Goal: Task Accomplishment & Management: Manage account settings

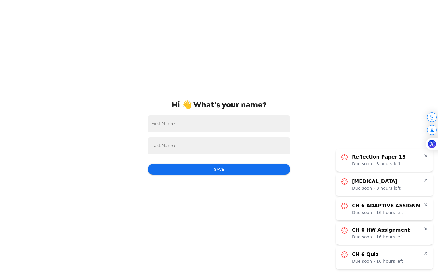
click at [255, 120] on input "First Name" at bounding box center [219, 123] width 142 height 17
type input "Emelia"
click at [165, 149] on input "Last Name" at bounding box center [219, 145] width 142 height 17
type input "Sirchio"
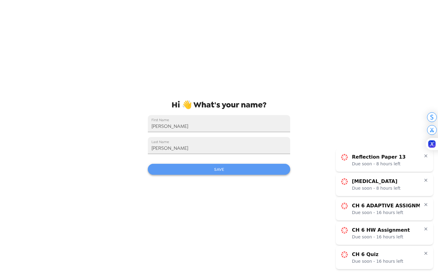
click at [162, 169] on button "Save" at bounding box center [219, 169] width 142 height 11
